Goal: Task Accomplishment & Management: Manage account settings

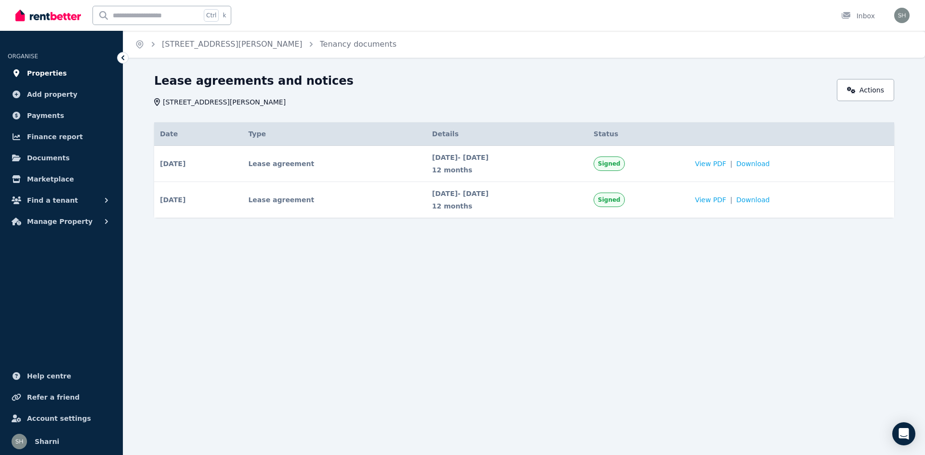
click at [55, 70] on span "Properties" at bounding box center [47, 73] width 40 height 12
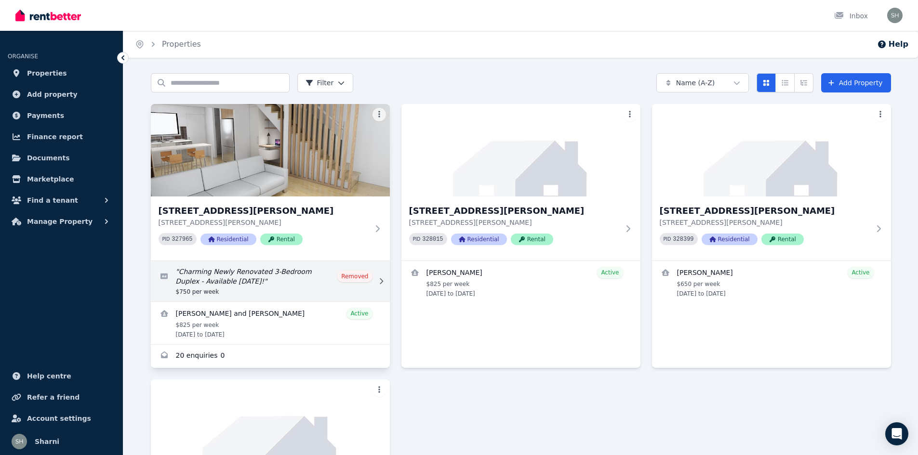
click at [365, 280] on link "Edit listing: Charming Newly Renovated 3-Bedroom Duplex - Available May 20th!" at bounding box center [270, 281] width 239 height 40
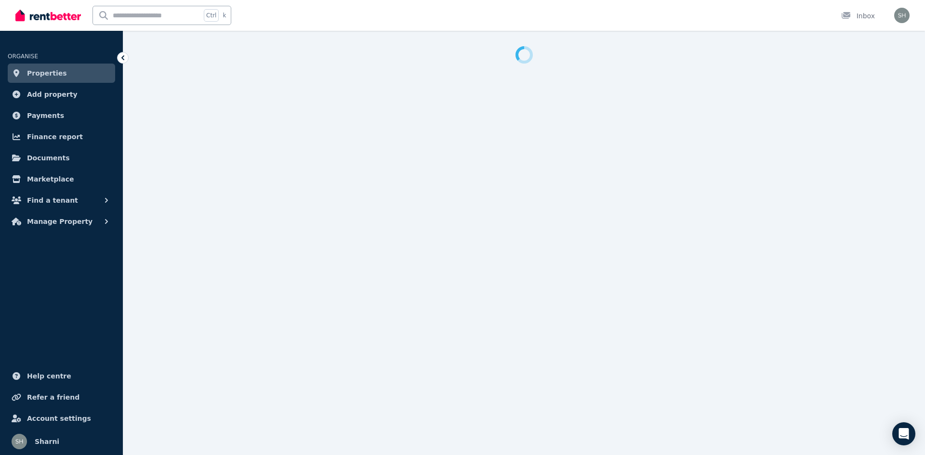
select select "***"
select select "**********"
